Goal: Find specific page/section: Find specific page/section

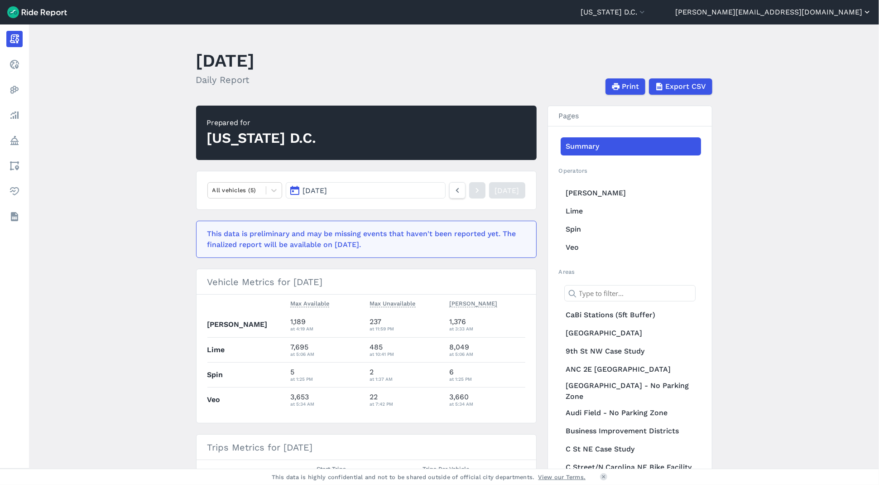
click at [819, 13] on button "[PERSON_NAME][EMAIL_ADDRESS][DOMAIN_NAME]" at bounding box center [773, 12] width 197 height 11
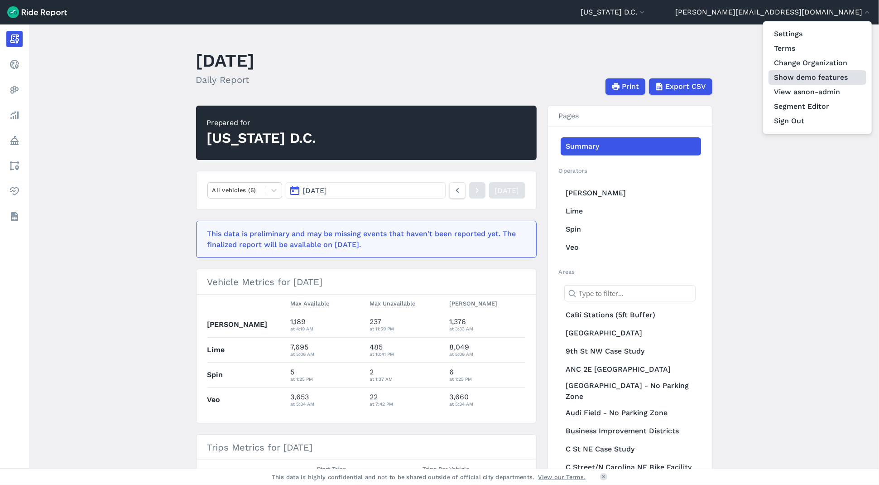
click at [818, 75] on button "Show demo features" at bounding box center [818, 77] width 98 height 14
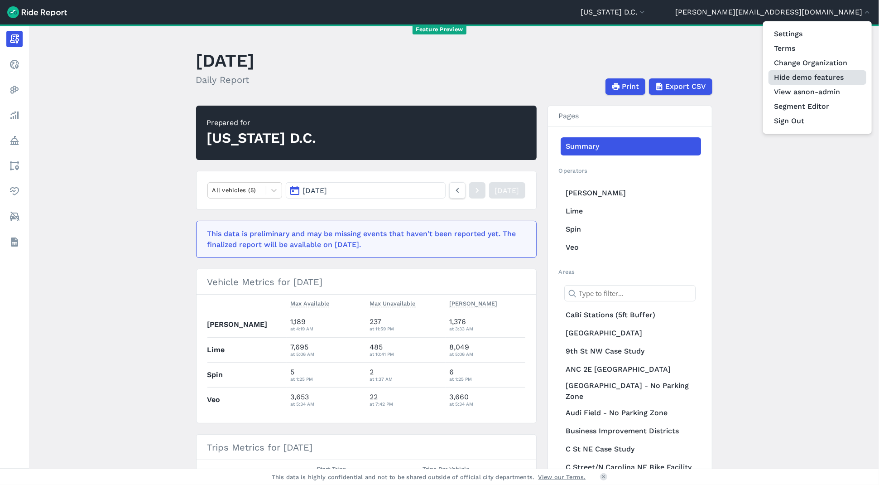
click at [818, 75] on button "Hide demo features" at bounding box center [818, 77] width 98 height 14
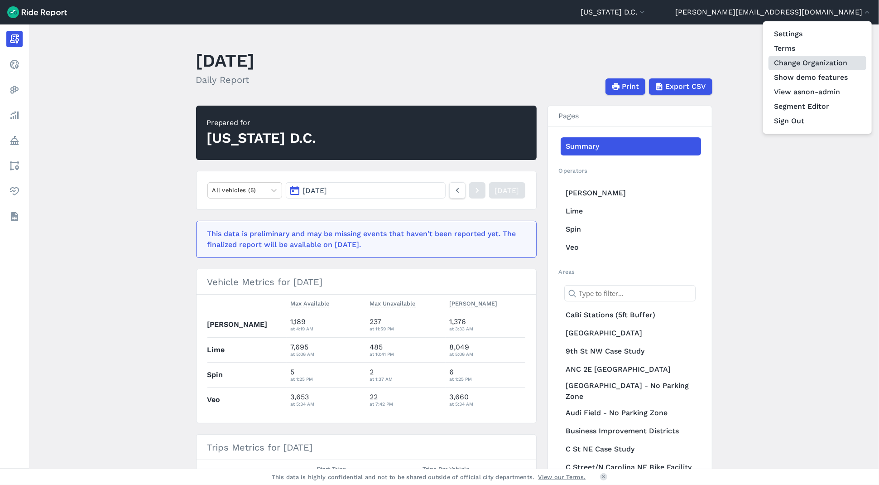
click at [830, 60] on link "Change Organization" at bounding box center [818, 63] width 98 height 14
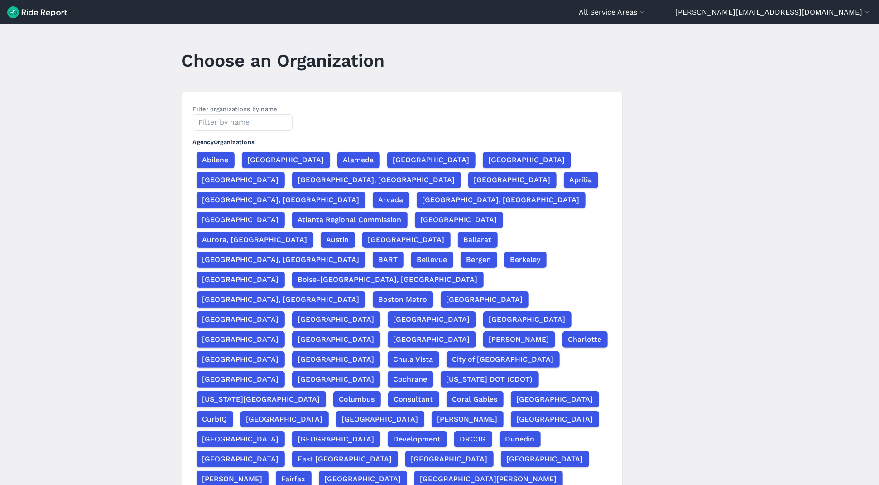
click at [853, 5] on header "All Service Areas Capital [GEOGRAPHIC_DATA] [US_STATE][GEOGRAPHIC_DATA] [PERSON…" at bounding box center [439, 12] width 879 height 24
click at [852, 14] on button "[PERSON_NAME][EMAIL_ADDRESS][DOMAIN_NAME]" at bounding box center [773, 12] width 197 height 11
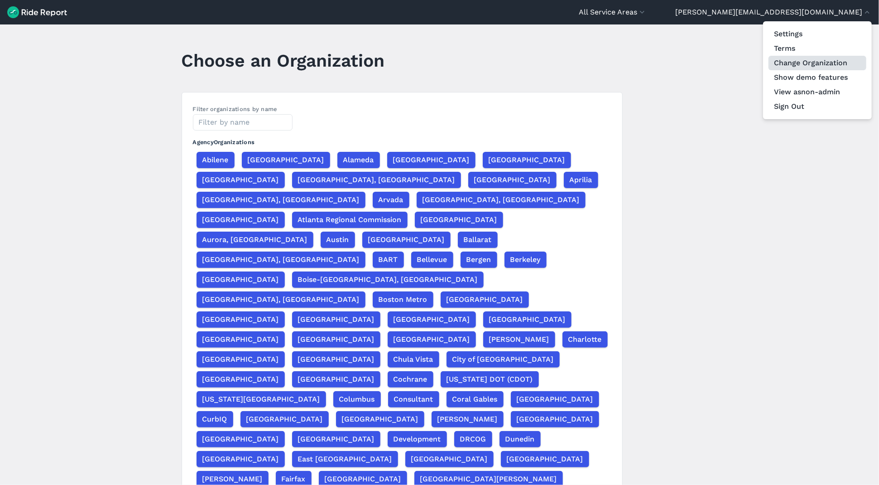
click at [824, 66] on link "Change Organization" at bounding box center [818, 63] width 98 height 14
click at [259, 114] on div at bounding box center [439, 242] width 879 height 485
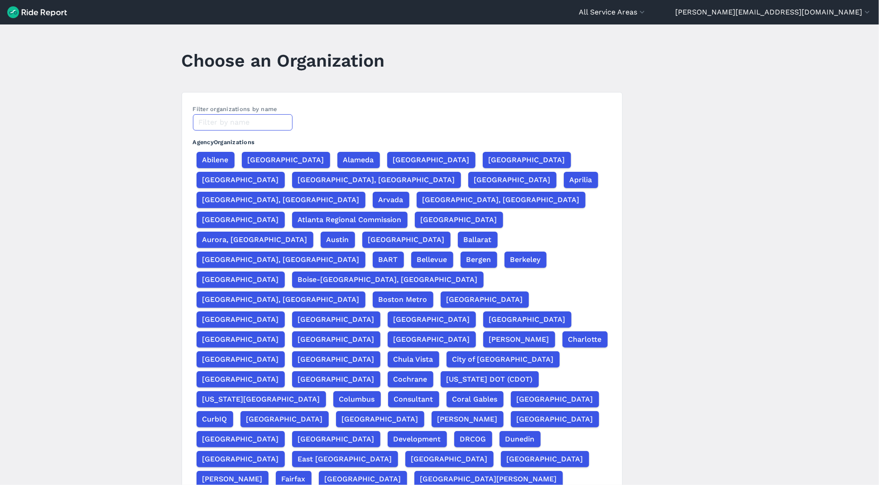
click at [257, 122] on input "text" at bounding box center [243, 122] width 100 height 16
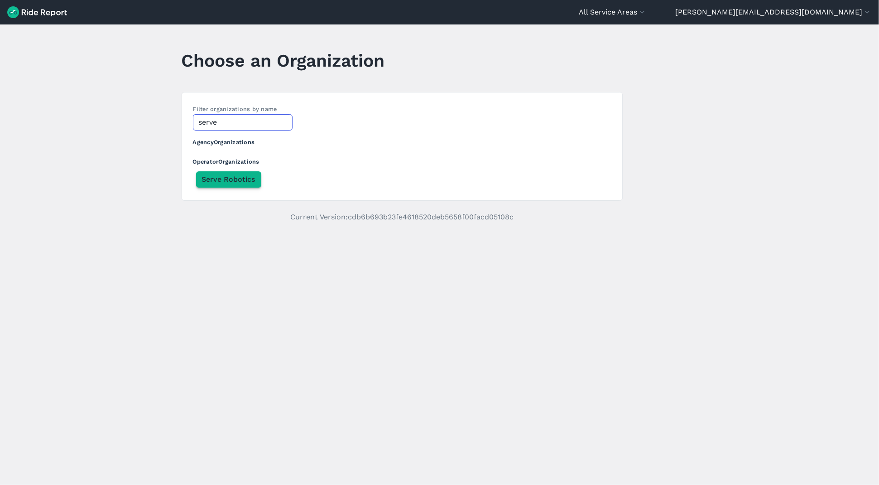
type input "serve"
click at [246, 179] on span "Serve Robotics" at bounding box center [228, 179] width 53 height 11
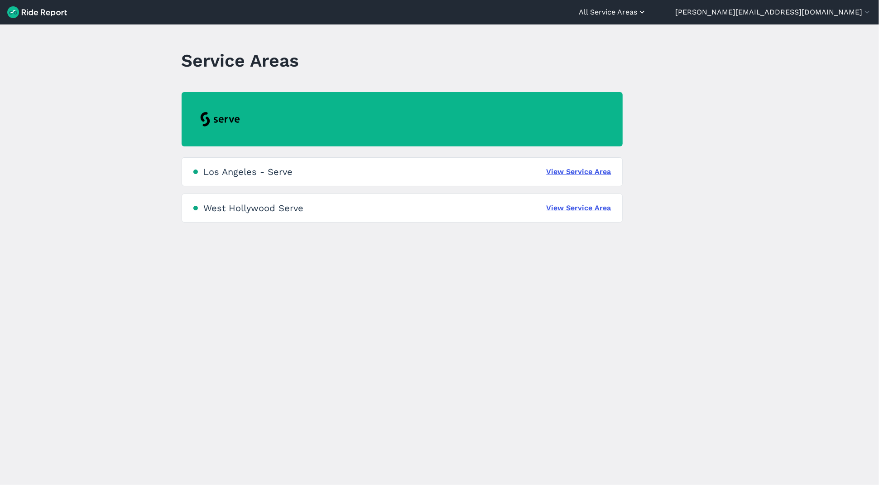
click at [647, 13] on icon "button" at bounding box center [642, 12] width 9 height 9
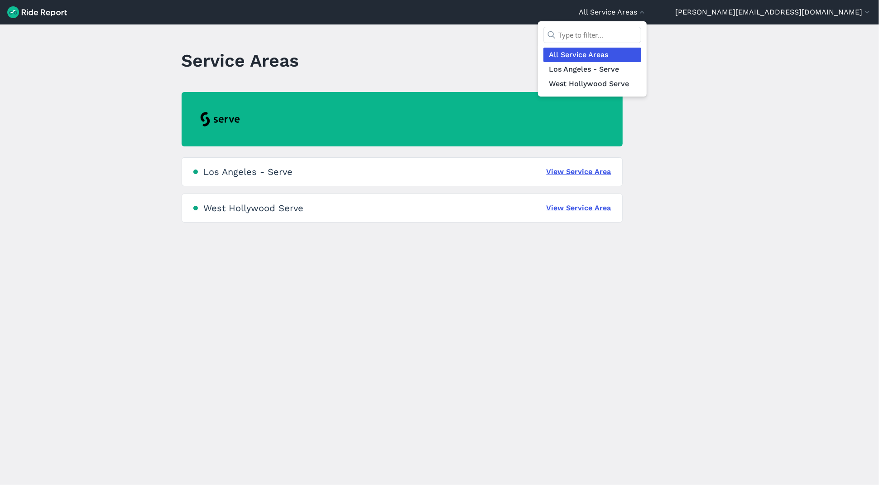
click at [540, 53] on div at bounding box center [439, 242] width 879 height 485
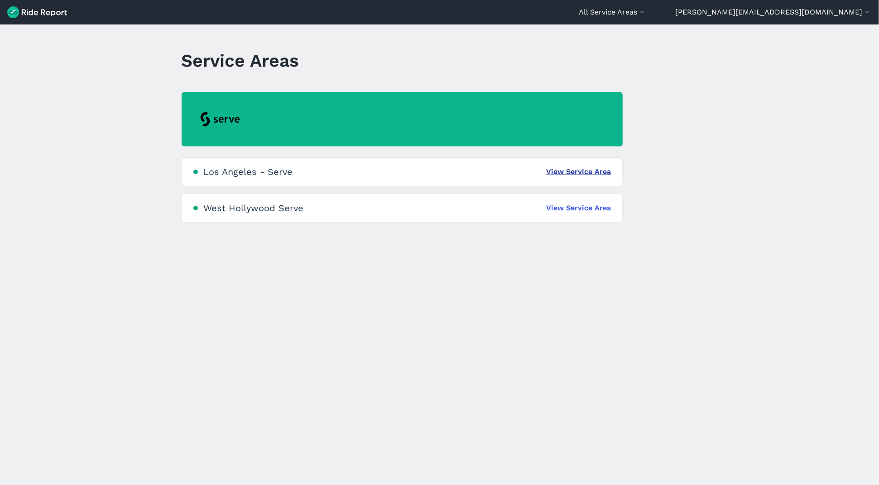
click at [574, 170] on link "View Service Area" at bounding box center [579, 171] width 65 height 11
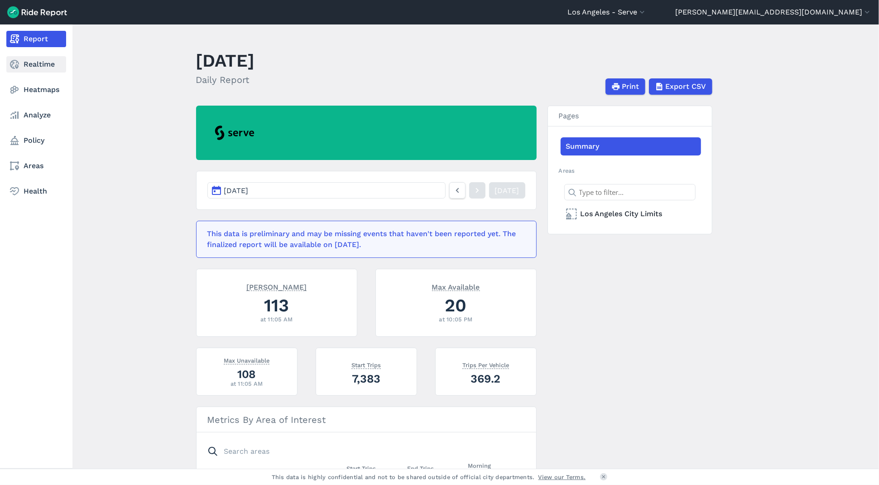
click at [19, 67] on use at bounding box center [14, 64] width 9 height 9
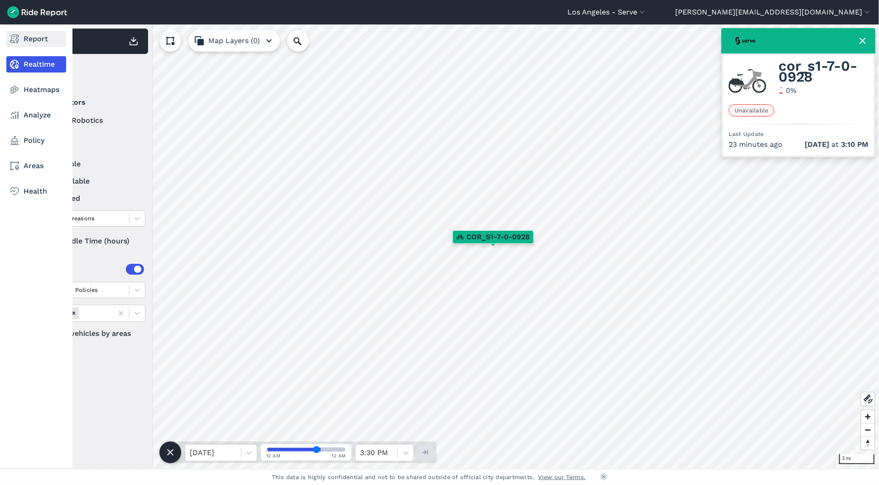
click at [10, 43] on icon at bounding box center [14, 39] width 11 height 11
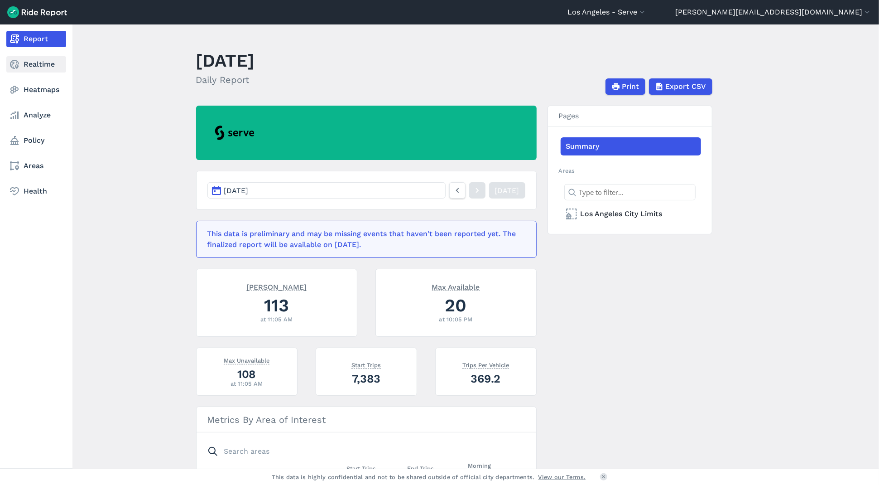
click at [30, 65] on link "Realtime" at bounding box center [36, 64] width 60 height 16
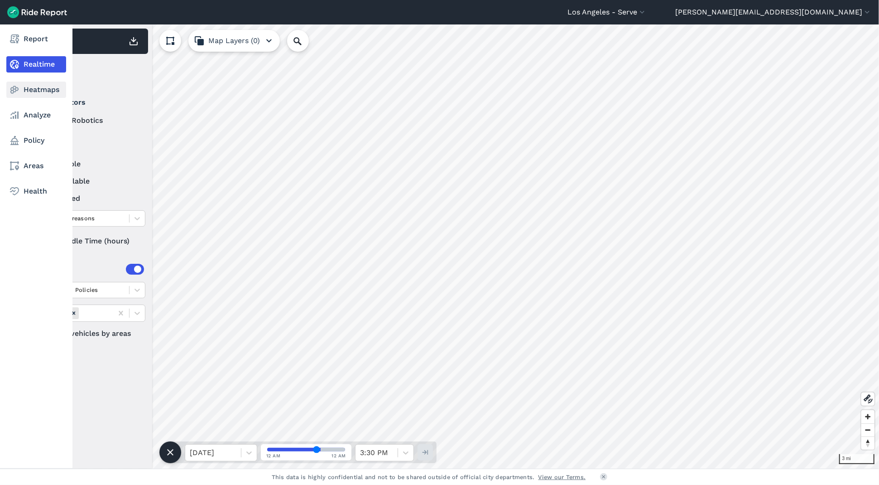
click at [17, 87] on icon at bounding box center [14, 89] width 11 height 11
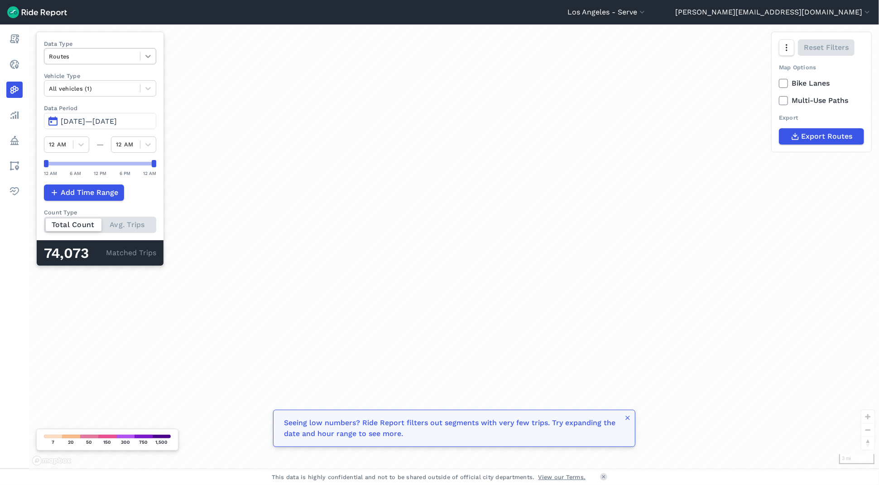
click at [143, 58] on div at bounding box center [147, 55] width 15 height 15
click at [146, 58] on icon at bounding box center [148, 56] width 9 height 9
click at [146, 87] on icon at bounding box center [148, 88] width 9 height 9
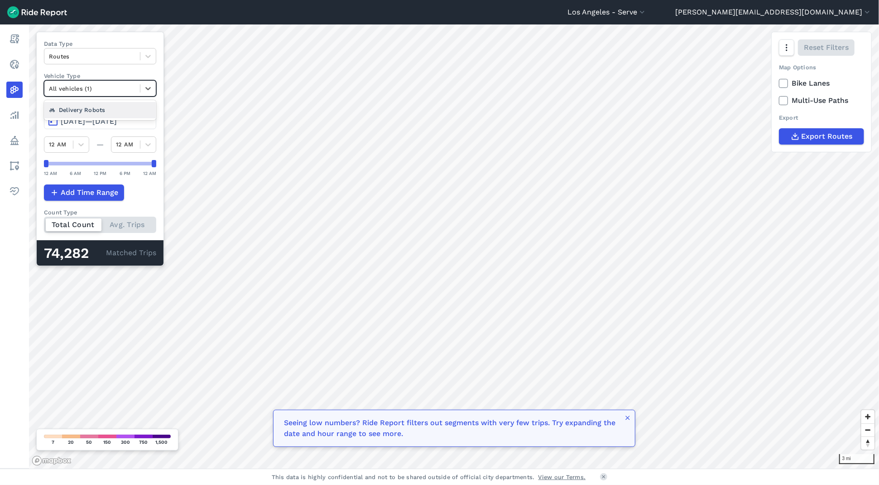
click at [121, 112] on div "Delivery Robots" at bounding box center [100, 110] width 112 height 16
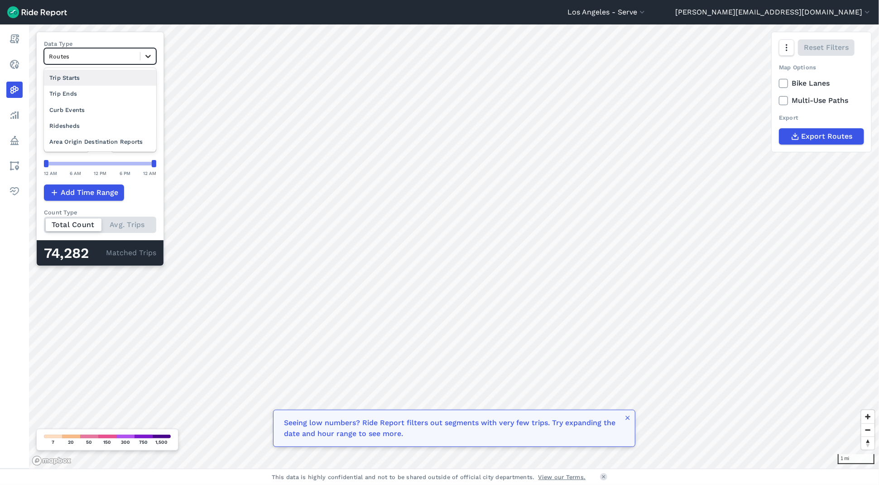
click at [149, 55] on icon at bounding box center [147, 56] width 5 height 3
click at [130, 107] on div "Curb Events" at bounding box center [100, 110] width 112 height 16
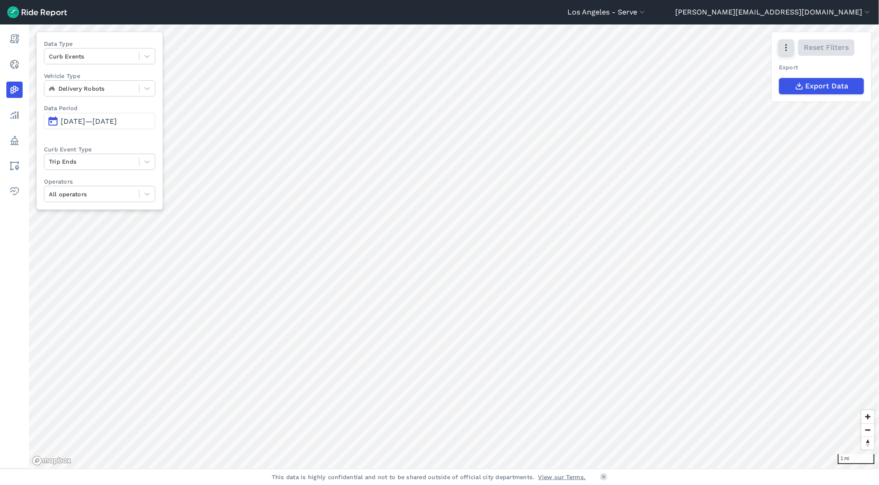
click at [790, 51] on icon "button" at bounding box center [786, 47] width 9 height 9
click at [743, 145] on label "Heatmap" at bounding box center [739, 143] width 53 height 19
click at [713, 51] on input "Heatmap" at bounding box center [713, 48] width 0 height 6
click at [101, 160] on div at bounding box center [92, 161] width 86 height 10
click at [133, 65] on div "Data Type Curb Events Vehicle Type Delivery Robots Data Period [DATE]—[DATE] Cu…" at bounding box center [99, 121] width 127 height 178
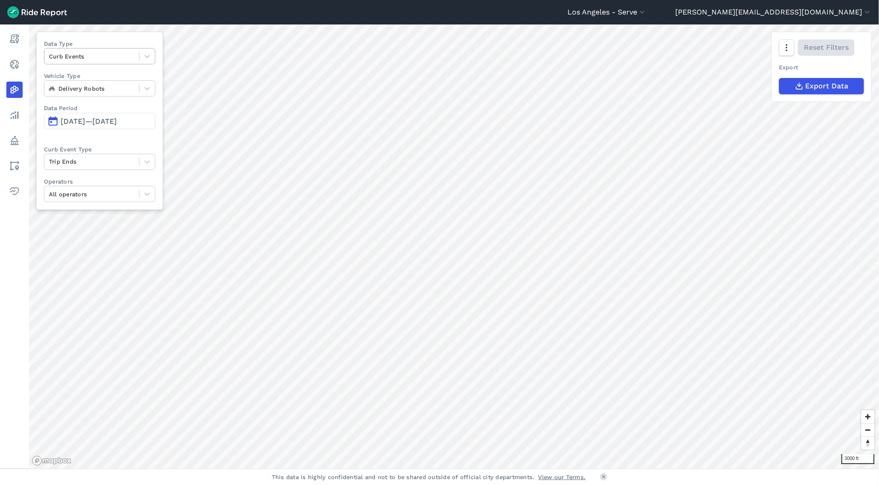
click at [129, 64] on div "Curb Events" at bounding box center [99, 56] width 111 height 16
click at [99, 109] on div "Routes" at bounding box center [99, 110] width 111 height 16
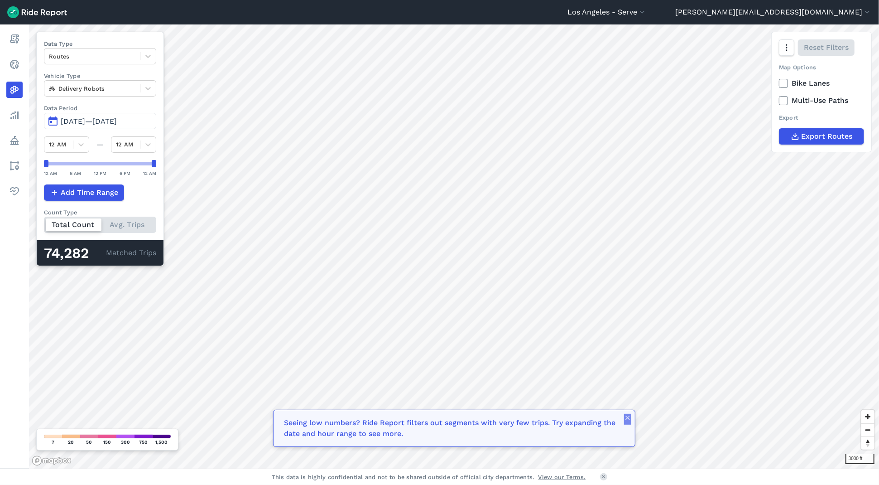
click at [629, 420] on icon "button" at bounding box center [627, 417] width 7 height 7
